Goal: Navigation & Orientation: Find specific page/section

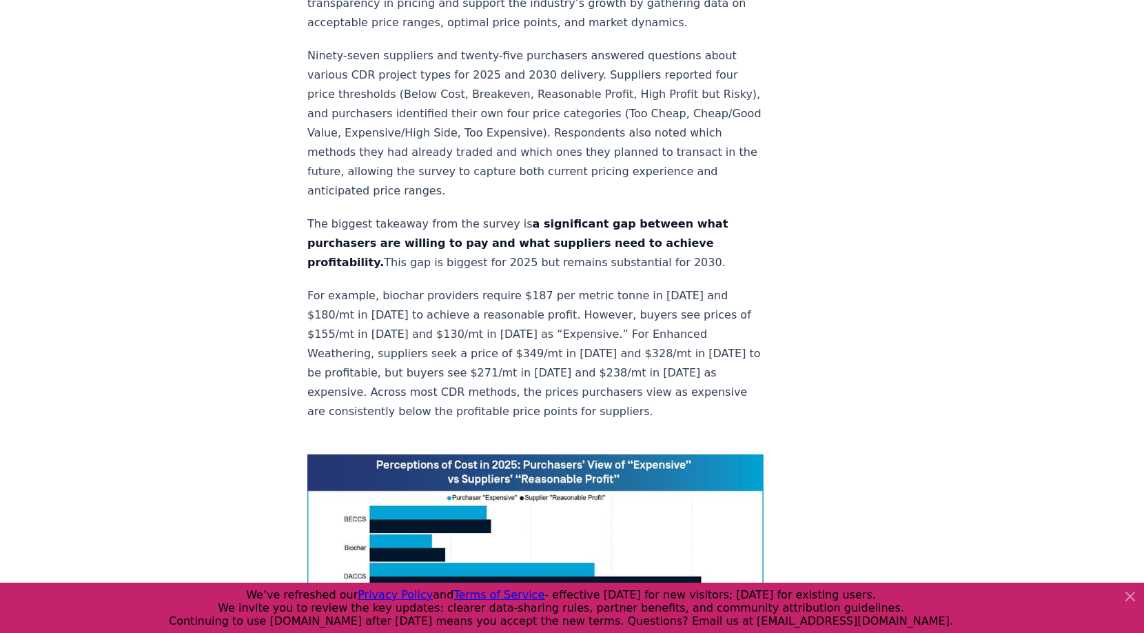
scroll to position [888, 0]
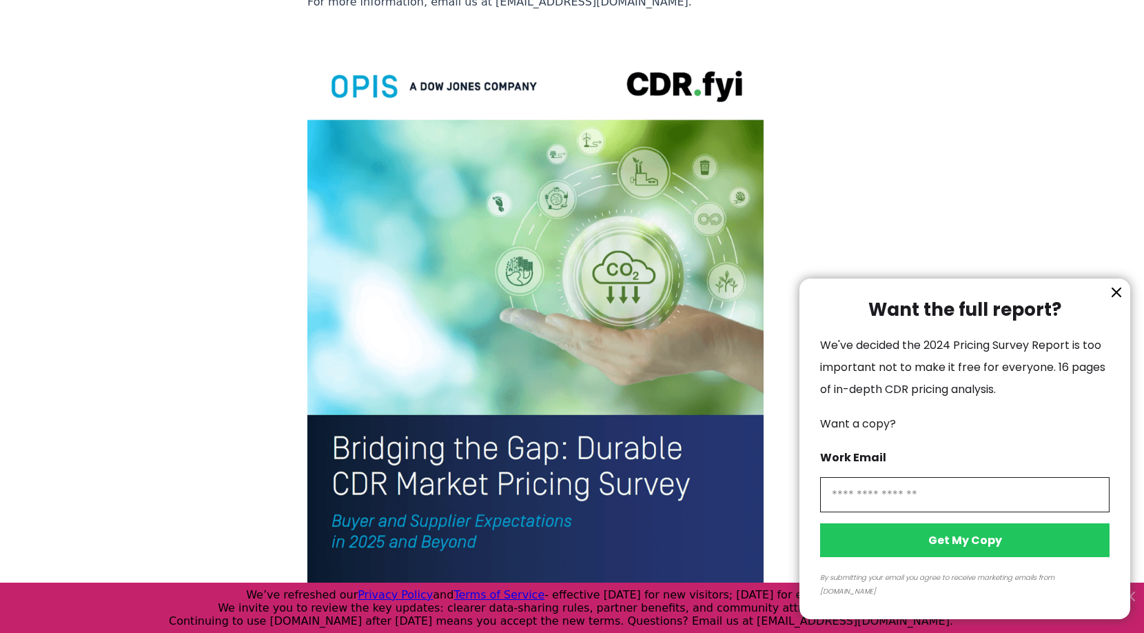
click at [545, 168] on div at bounding box center [572, 316] width 1144 height 633
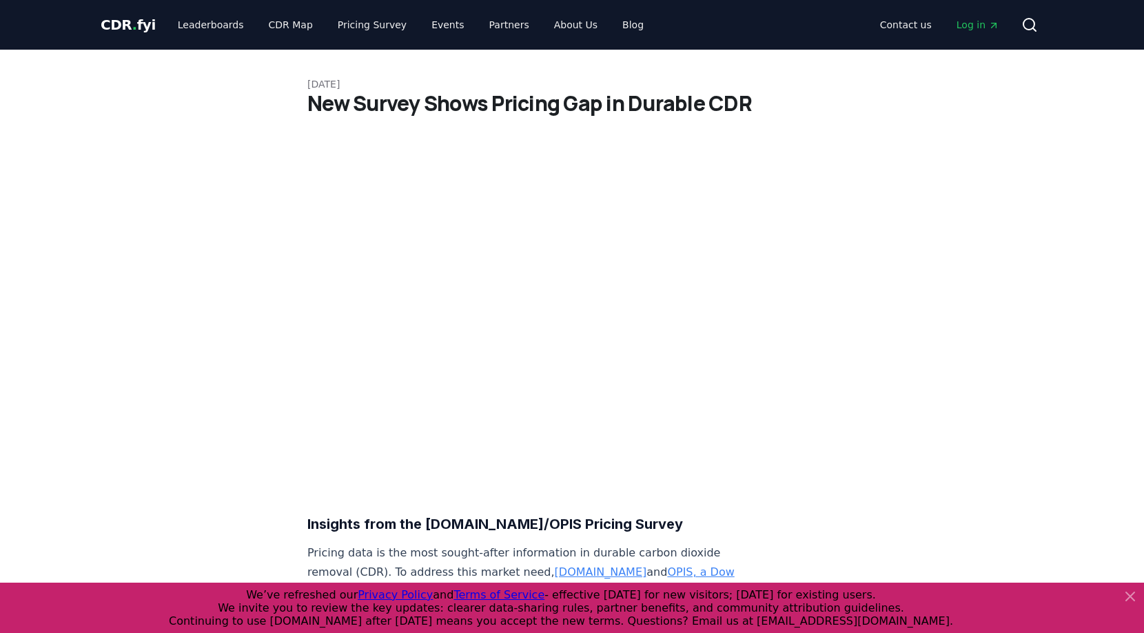
scroll to position [0, 0]
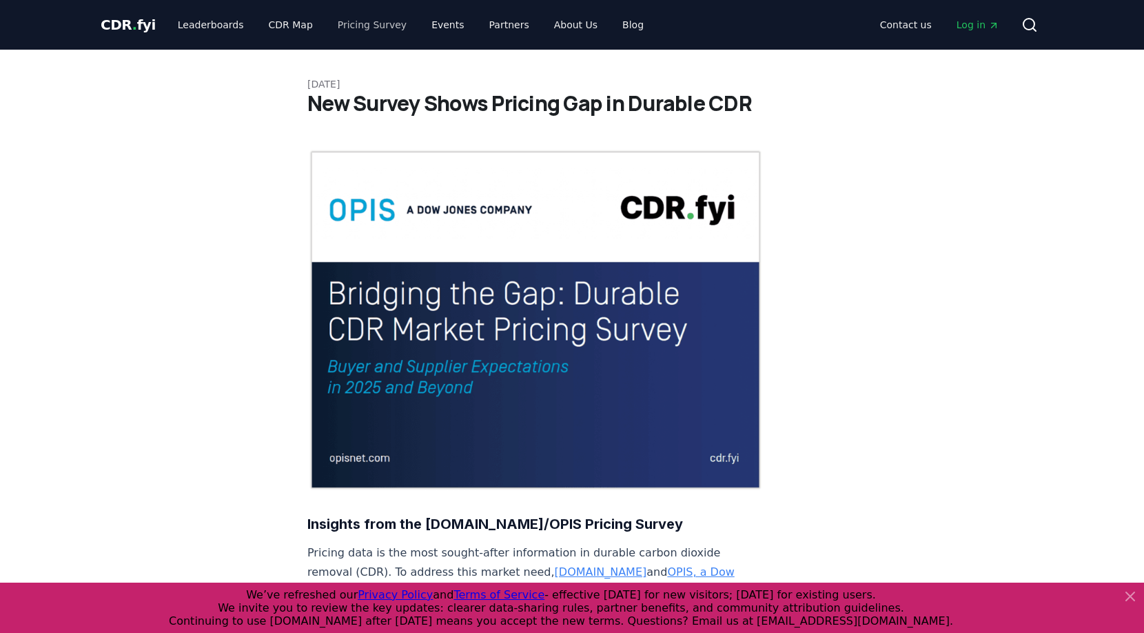
click at [351, 24] on link "Pricing Survey" at bounding box center [372, 24] width 91 height 25
click at [970, 25] on span "Log in" at bounding box center [977, 25] width 43 height 14
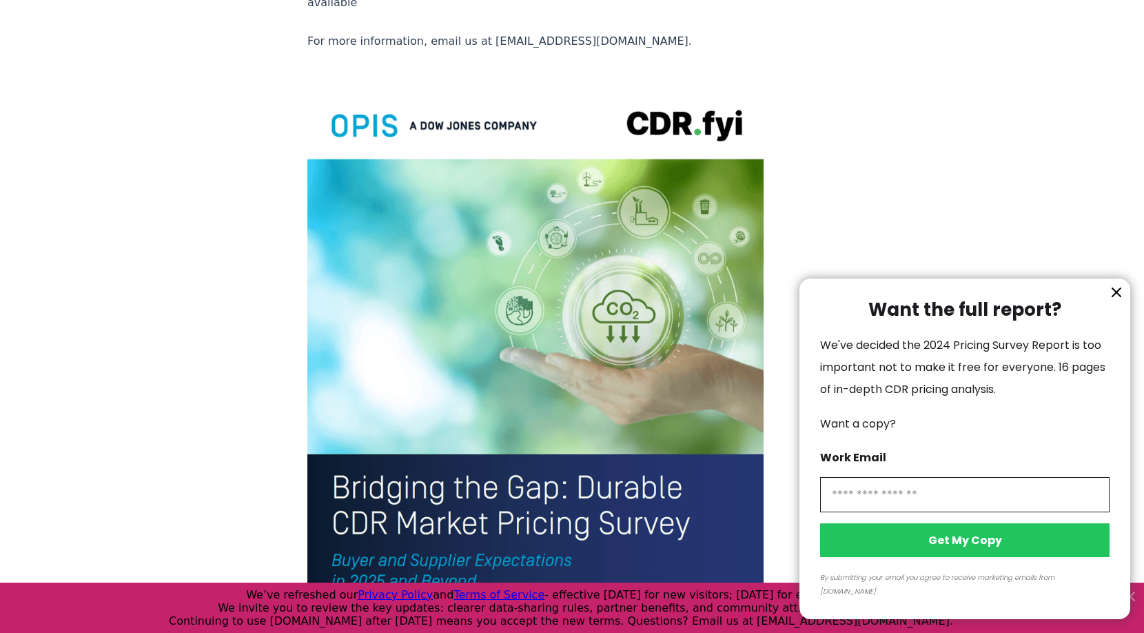
scroll to position [2836, 0]
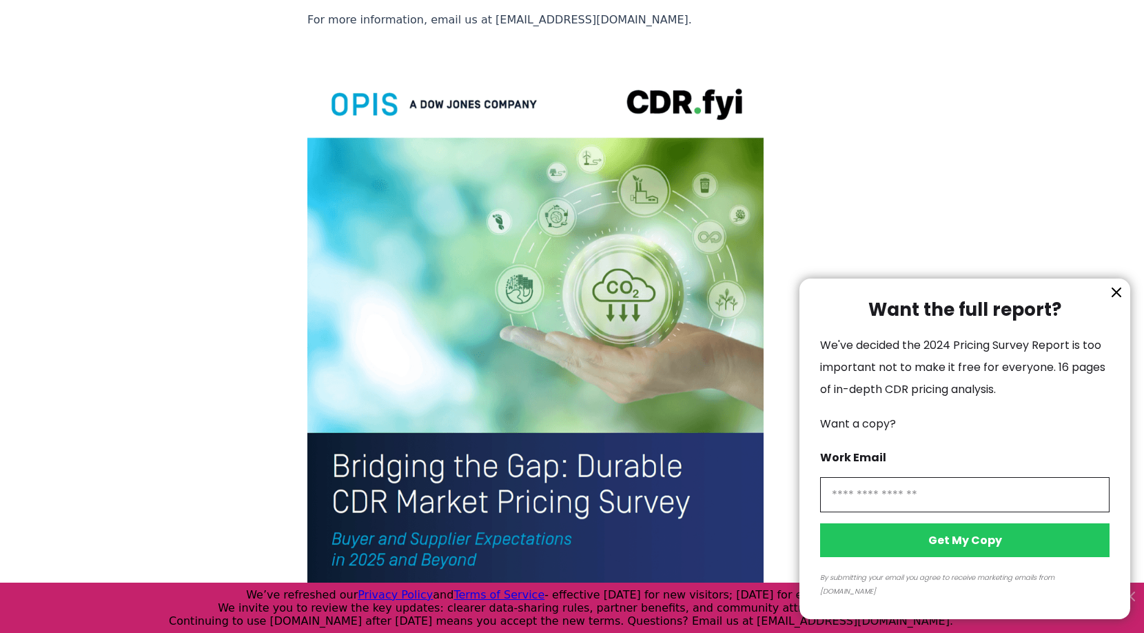
click at [495, 291] on div at bounding box center [572, 316] width 1144 height 633
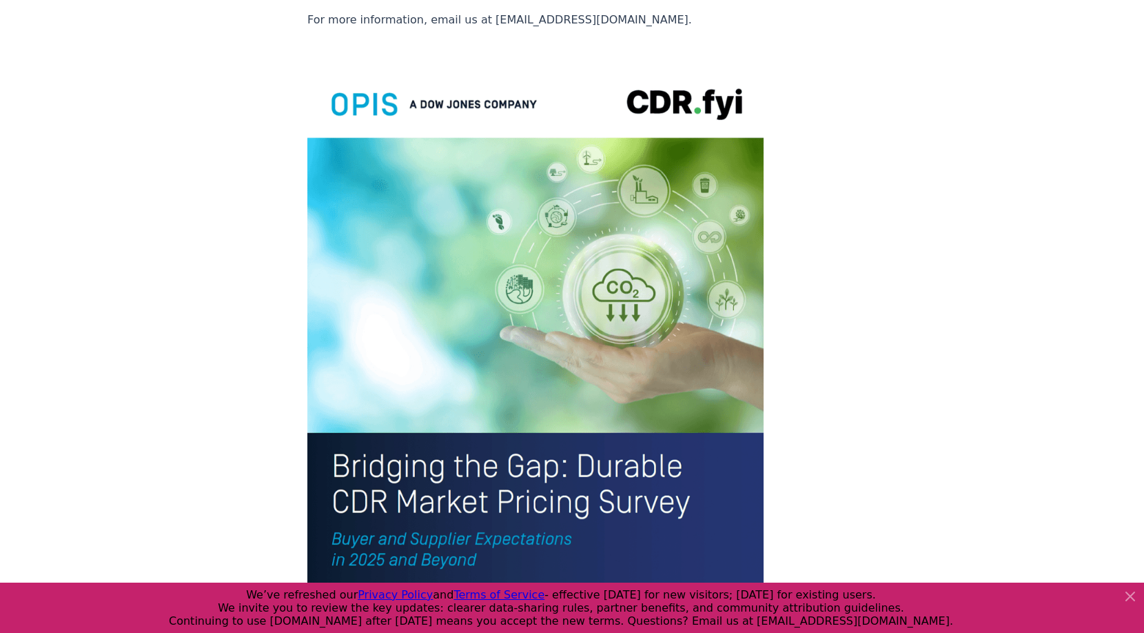
click at [495, 291] on div at bounding box center [572, 316] width 1144 height 633
drag, startPoint x: 333, startPoint y: 288, endPoint x: 630, endPoint y: 338, distance: 301.1
